Goal: Transaction & Acquisition: Subscribe to service/newsletter

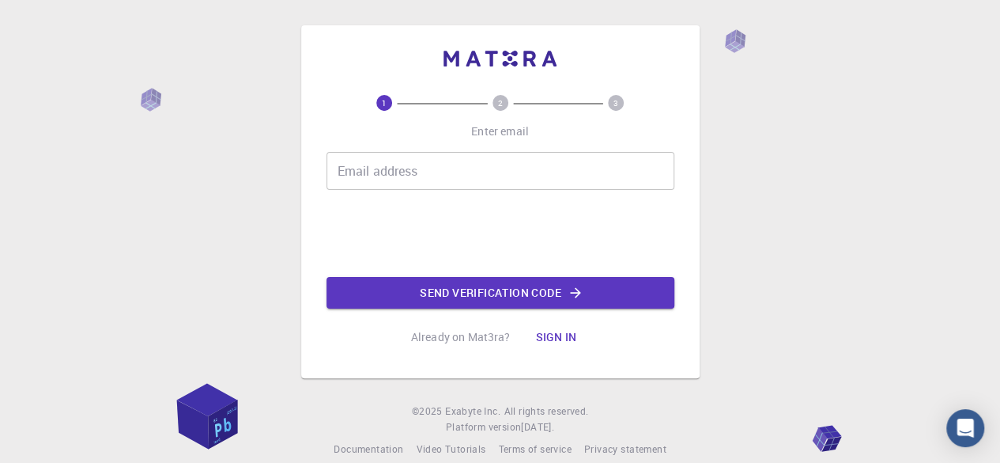
click at [588, 165] on input "Email address" at bounding box center [501, 171] width 348 height 38
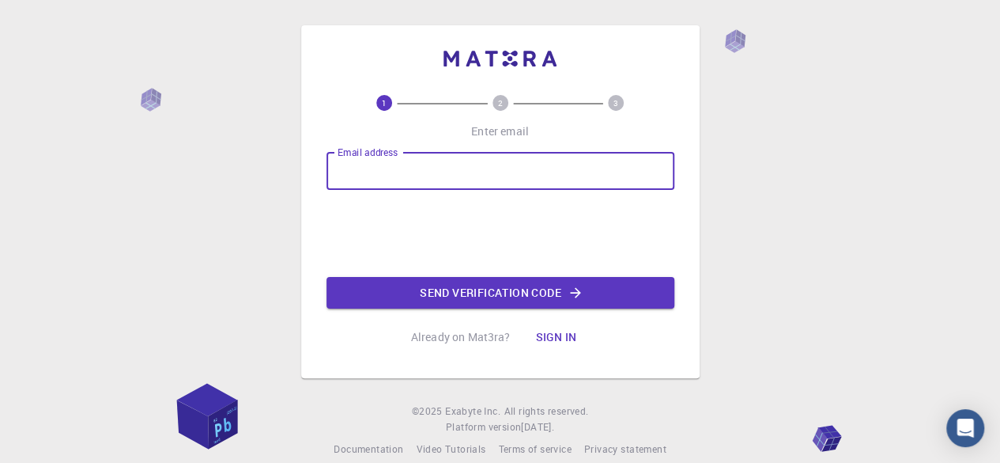
type input "[EMAIL_ADDRESS][DOMAIN_NAME]"
click at [370, 259] on div "Email address [EMAIL_ADDRESS][DOMAIN_NAME] Email address Send verification code" at bounding box center [501, 230] width 348 height 157
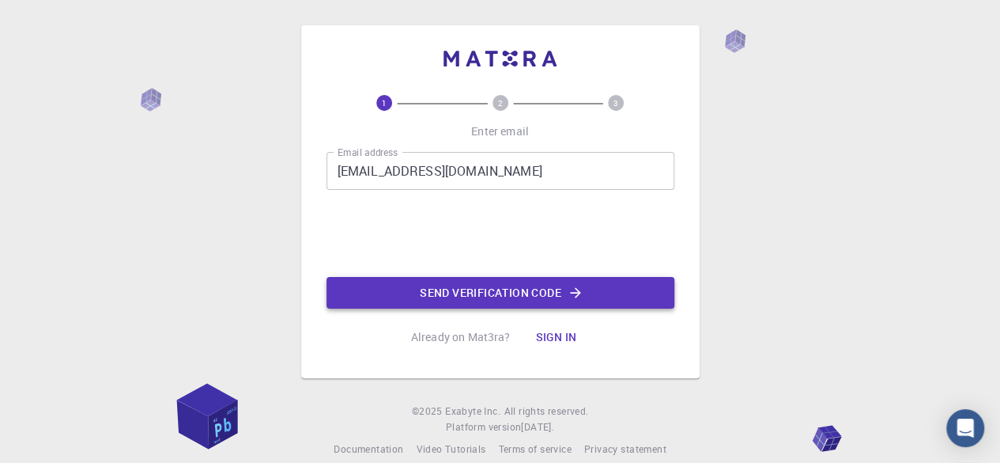
click at [422, 290] on button "Send verification code" at bounding box center [501, 293] width 348 height 32
